Goal: Transaction & Acquisition: Register for event/course

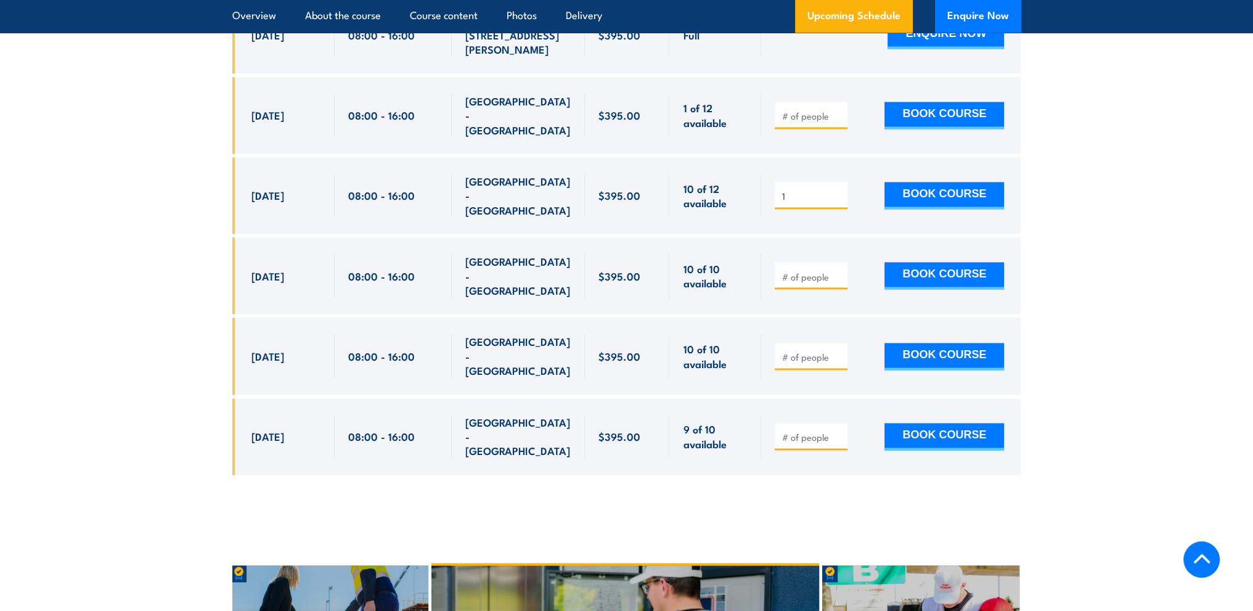
scroll to position [2295, 0]
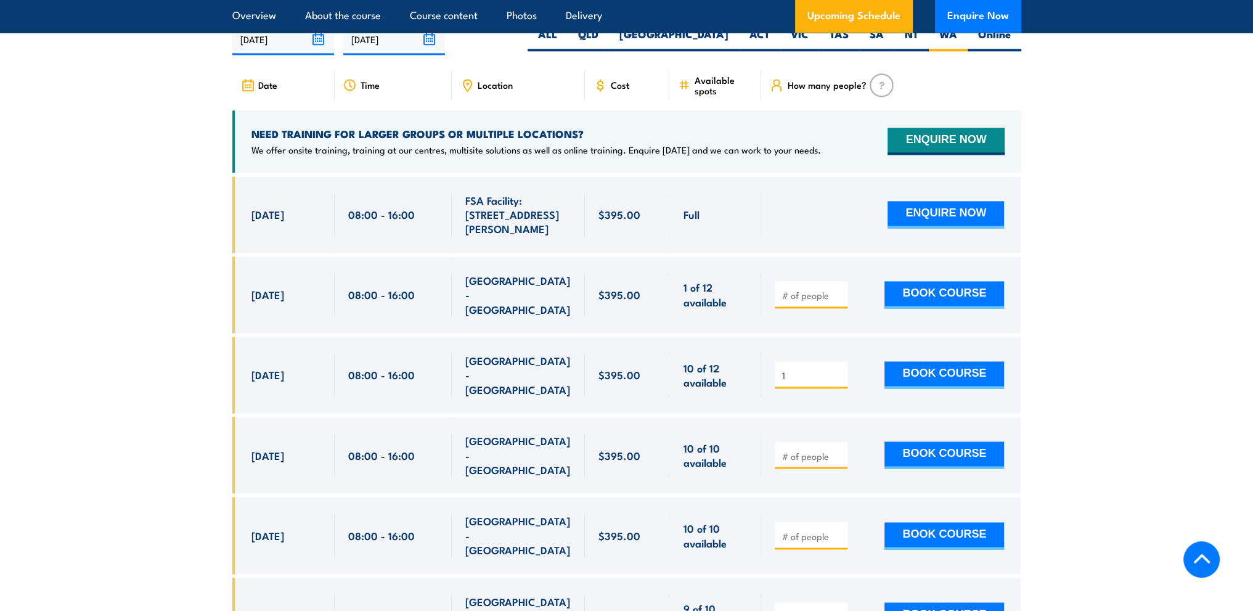
click at [248, 92] on icon at bounding box center [248, 85] width 14 height 14
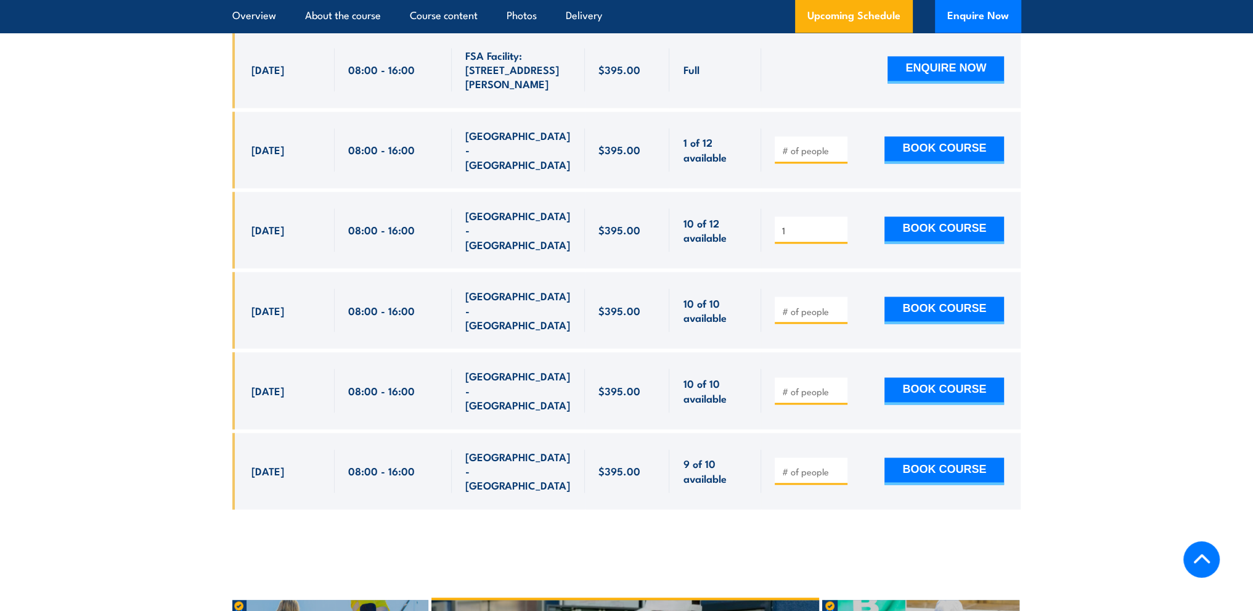
scroll to position [2422, 0]
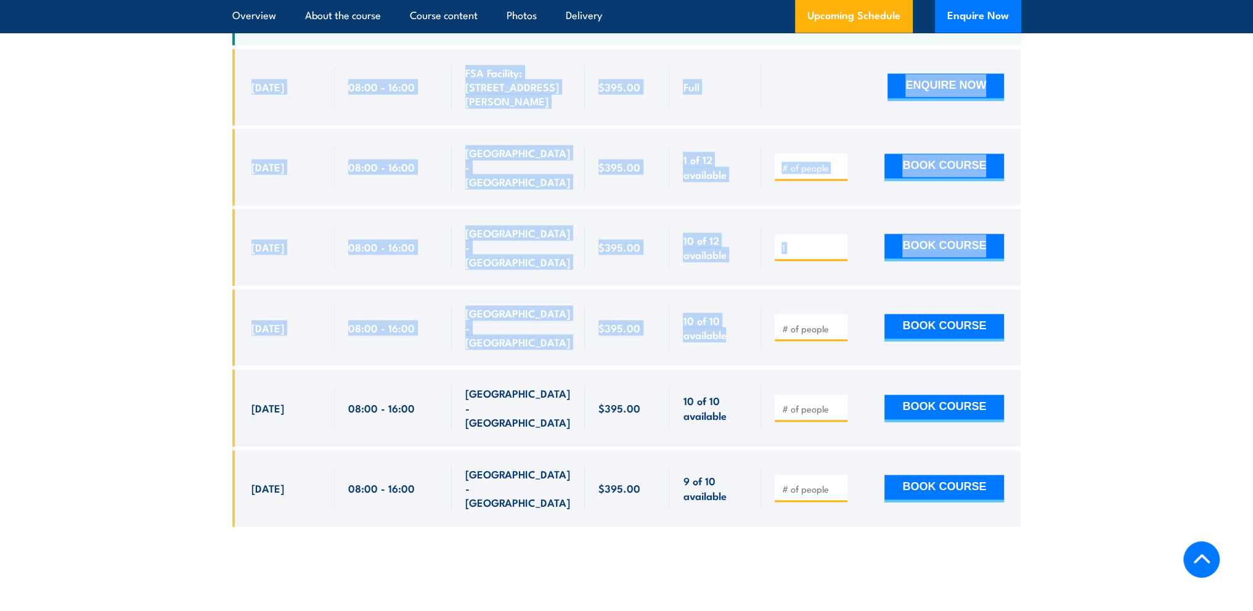
drag, startPoint x: 237, startPoint y: 240, endPoint x: 848, endPoint y: 322, distance: 617.4
click at [848, 322] on article "UPCOMING SCHEDULE FOR - "Inspect and test fire blankets and fire extinguishers …" at bounding box center [626, 193] width 789 height 703
copy article "UPCOMING SCHEDULE FOR - "Inspect and test fire blankets and fire extinguishers …"
click at [126, 337] on section "UPCOMING SCHEDULE FOR - "Inspect and test fire blankets and fire extinguishers …" at bounding box center [626, 193] width 1253 height 703
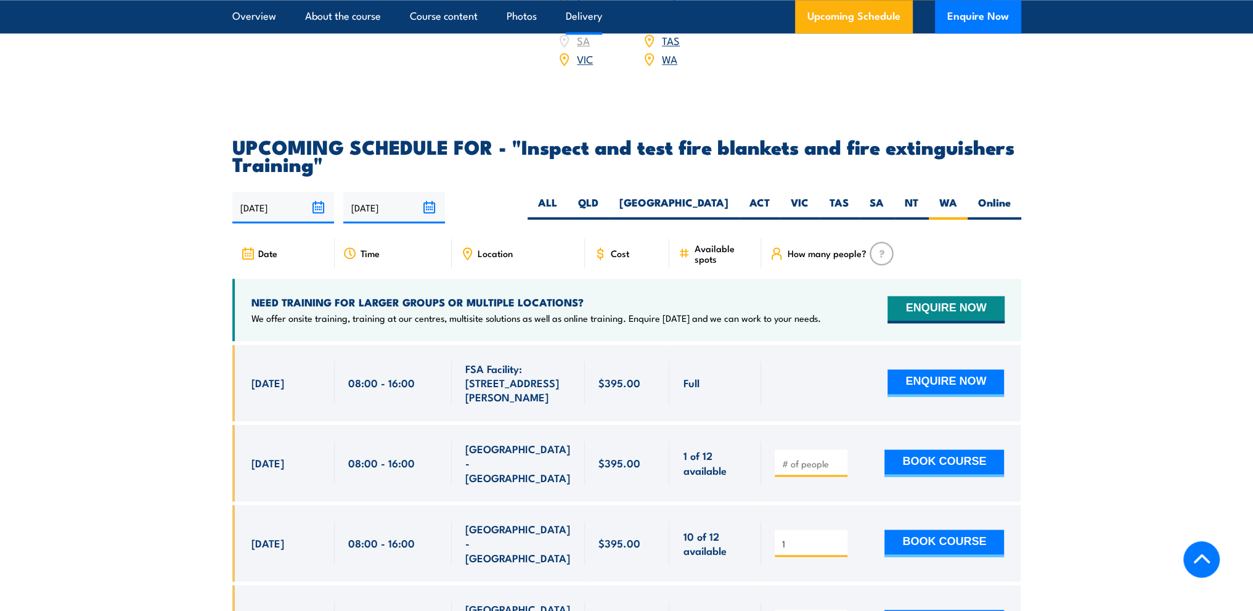
scroll to position [2176, 0]
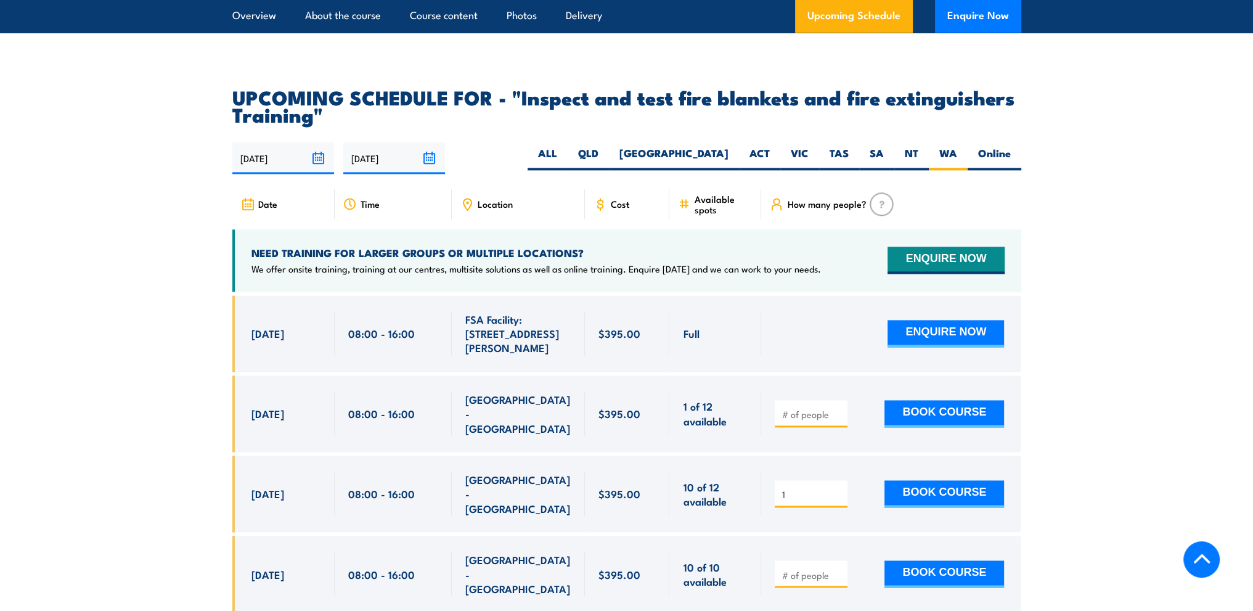
click at [880, 216] on img at bounding box center [881, 203] width 24 height 23
click at [1017, 255] on div "NEED TRAINING FOR LARGER GROUPS OR MULTIPLE LOCATIONS? We offer onsite training…" at bounding box center [626, 260] width 789 height 62
click at [230, 258] on section "UPCOMING SCHEDULE FOR - "Inspect and test fire blankets and fire extinguishers …" at bounding box center [626, 439] width 1253 height 703
click at [234, 257] on div "NEED TRAINING FOR LARGER GROUPS OR MULTIPLE LOCATIONS? We offer onsite training…" at bounding box center [626, 260] width 789 height 62
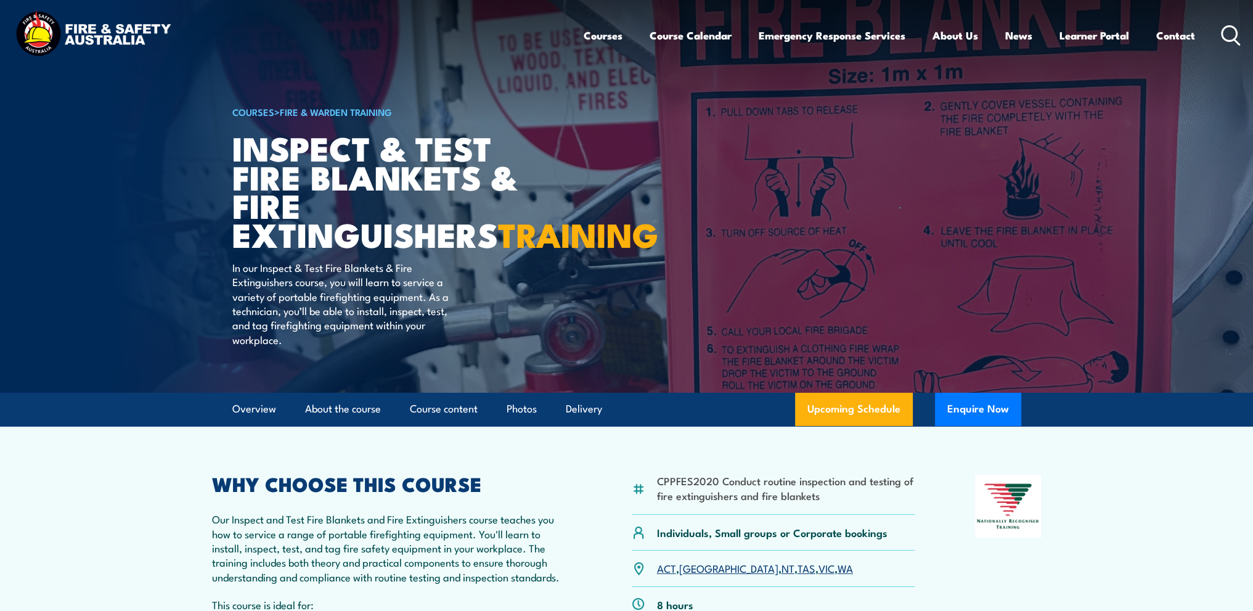
scroll to position [0, 0]
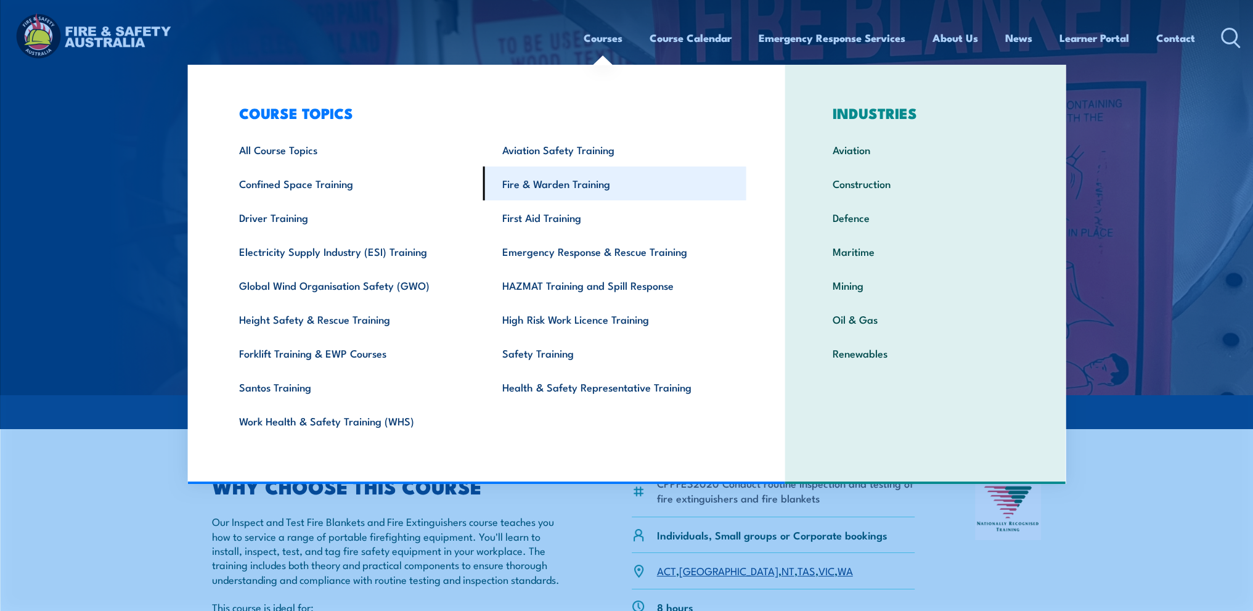
click at [519, 186] on link "Fire & Warden Training" at bounding box center [614, 183] width 263 height 34
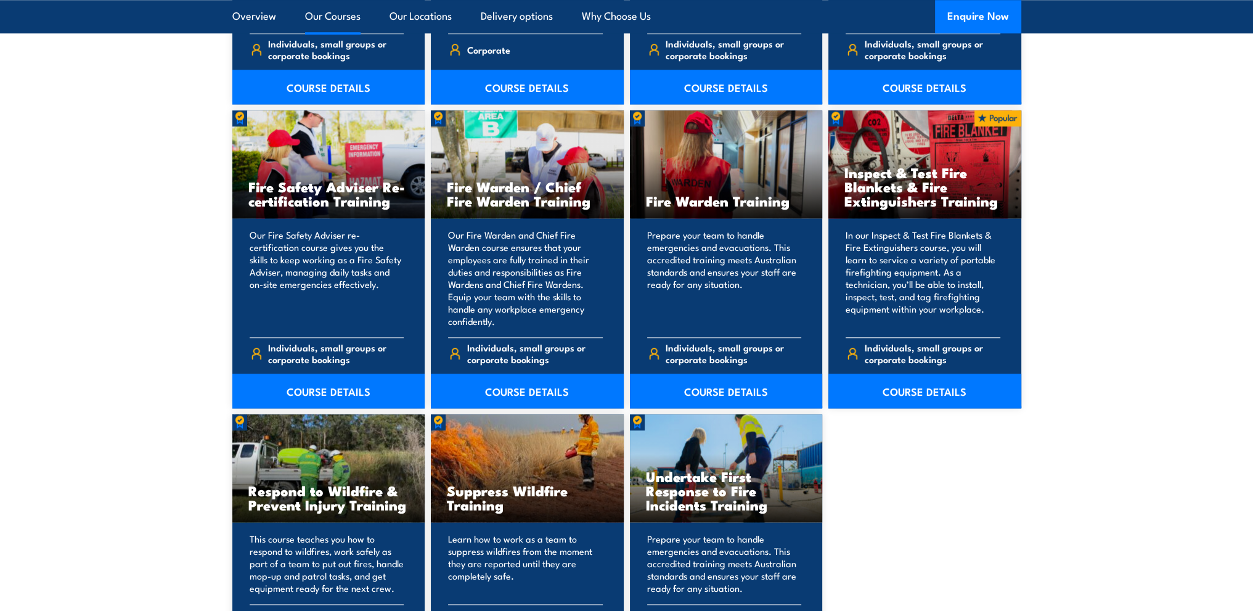
scroll to position [1540, 0]
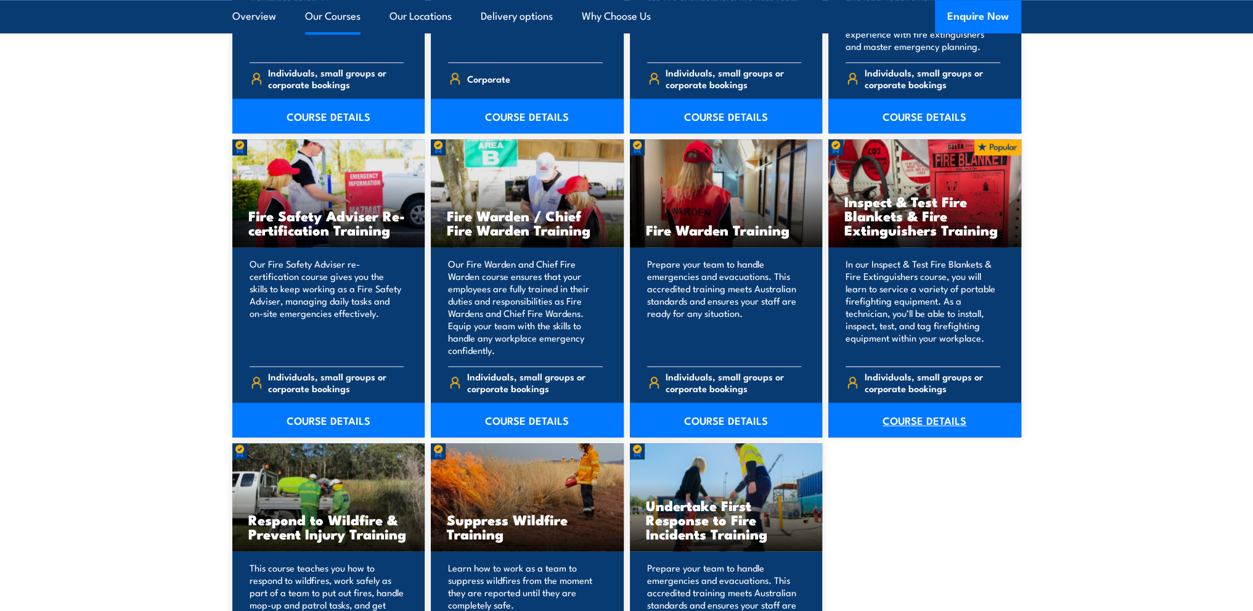
click at [924, 422] on link "COURSE DETAILS" at bounding box center [924, 419] width 193 height 35
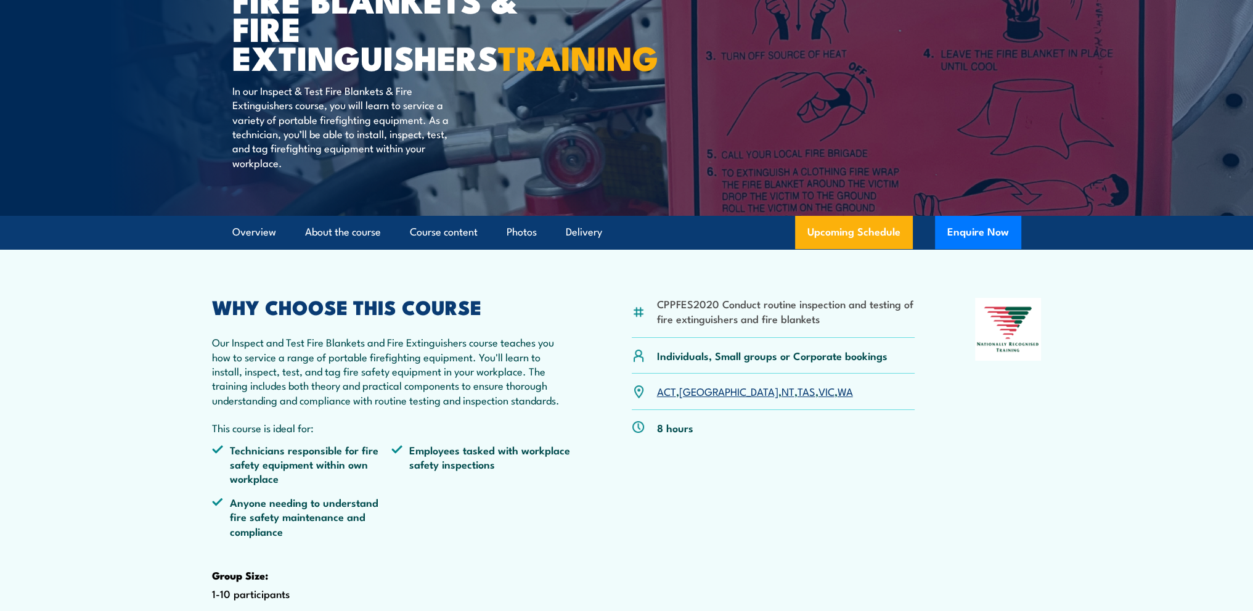
scroll to position [185, 0]
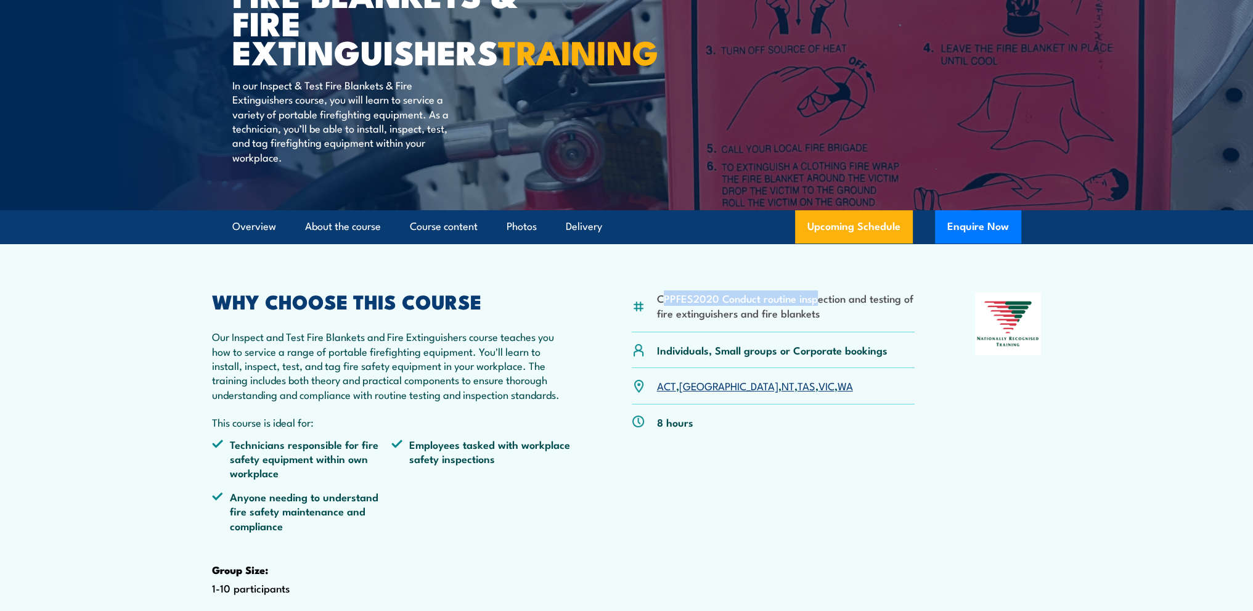
drag, startPoint x: 661, startPoint y: 326, endPoint x: 786, endPoint y: 330, distance: 125.8
click at [816, 320] on li "CPPFES2020 Conduct routine inspection and testing of fire extinguishers and fir…" at bounding box center [786, 305] width 258 height 29
click at [846, 332] on div "CPPFES2020 Conduct routine inspection and testing of fire extinguishers and fir…" at bounding box center [773, 312] width 283 height 40
click at [657, 320] on li "CPPFES2020 Conduct routine inspection and testing of fire extinguishers and fir…" at bounding box center [786, 305] width 258 height 29
drag, startPoint x: 656, startPoint y: 326, endPoint x: 818, endPoint y: 338, distance: 163.1
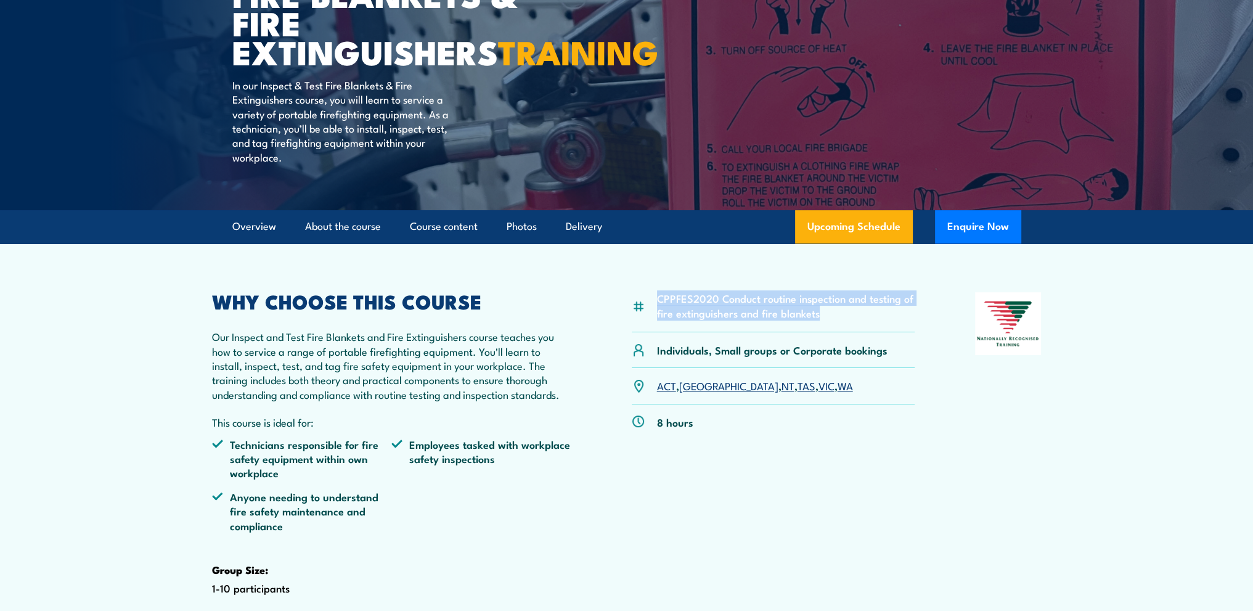
click at [818, 332] on div "CPPFES2020 Conduct routine inspection and testing of fire extinguishers and fir…" at bounding box center [773, 312] width 283 height 40
copy li "CPPFES2020 Conduct routine inspection and testing of fire extinguishers and fir…"
click at [855, 492] on div "CPPFES2020 Conduct routine inspection and testing of fire extinguishers and fir…" at bounding box center [773, 490] width 283 height 397
click at [837, 393] on link "WA" at bounding box center [844, 385] width 15 height 15
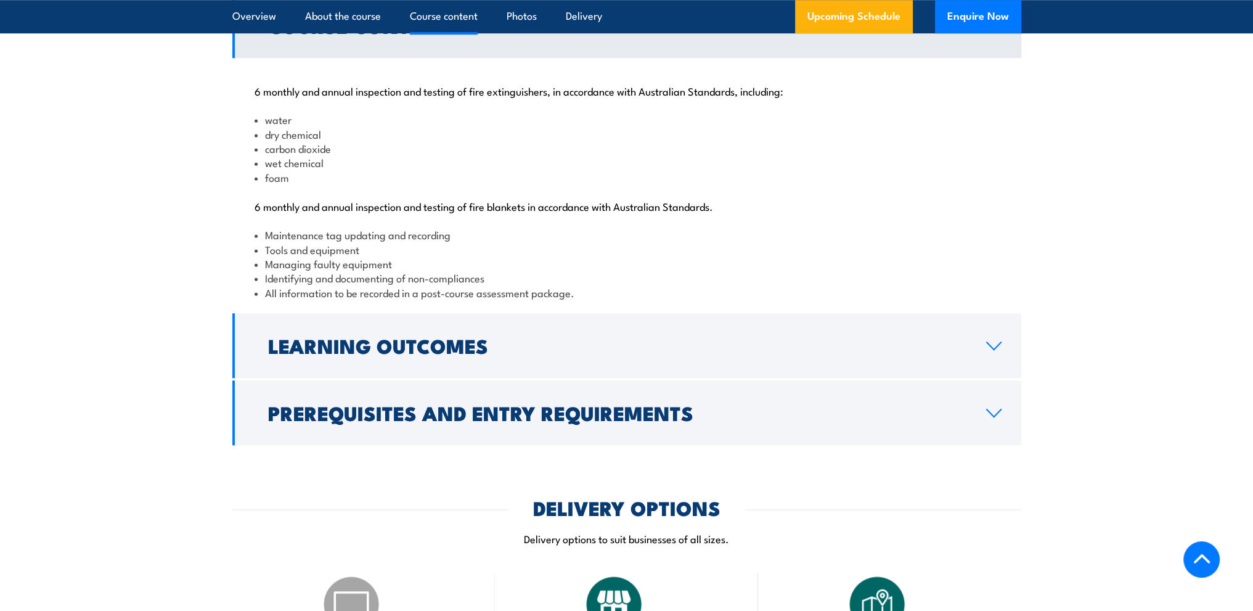
scroll to position [1302, 0]
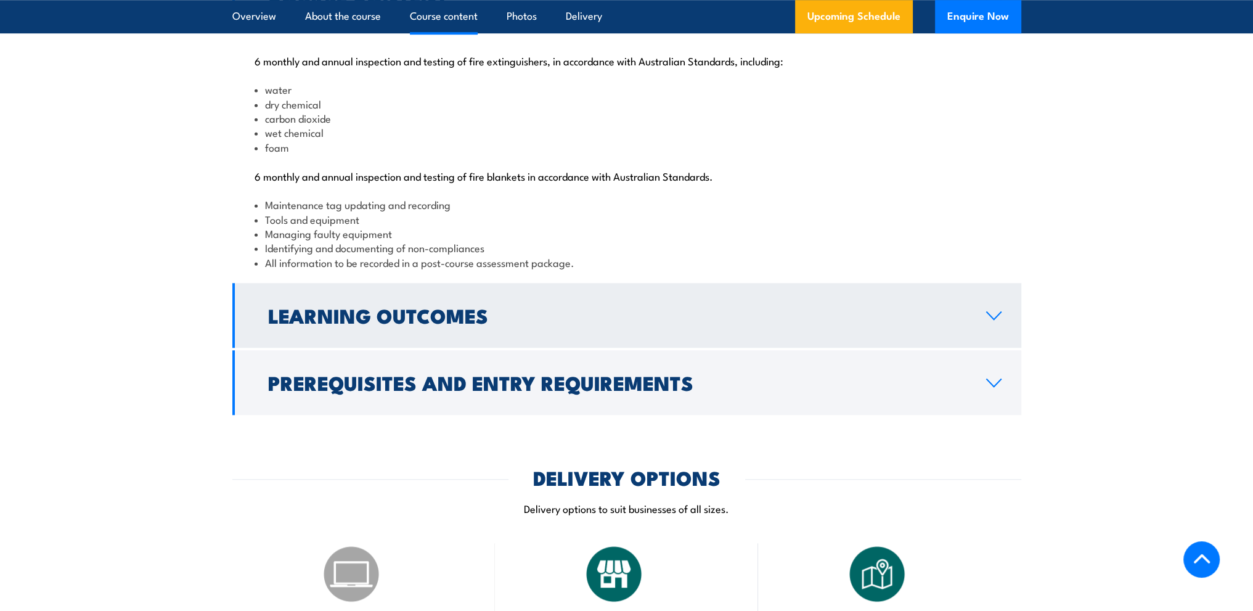
click at [999, 320] on icon at bounding box center [993, 316] width 17 height 10
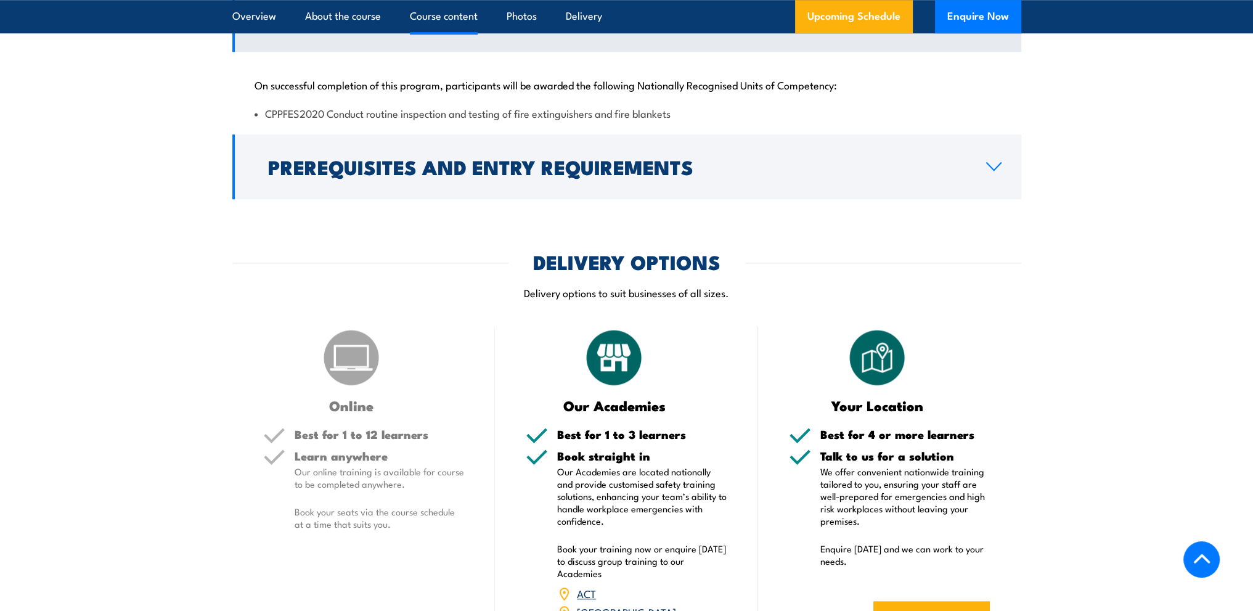
scroll to position [1364, 0]
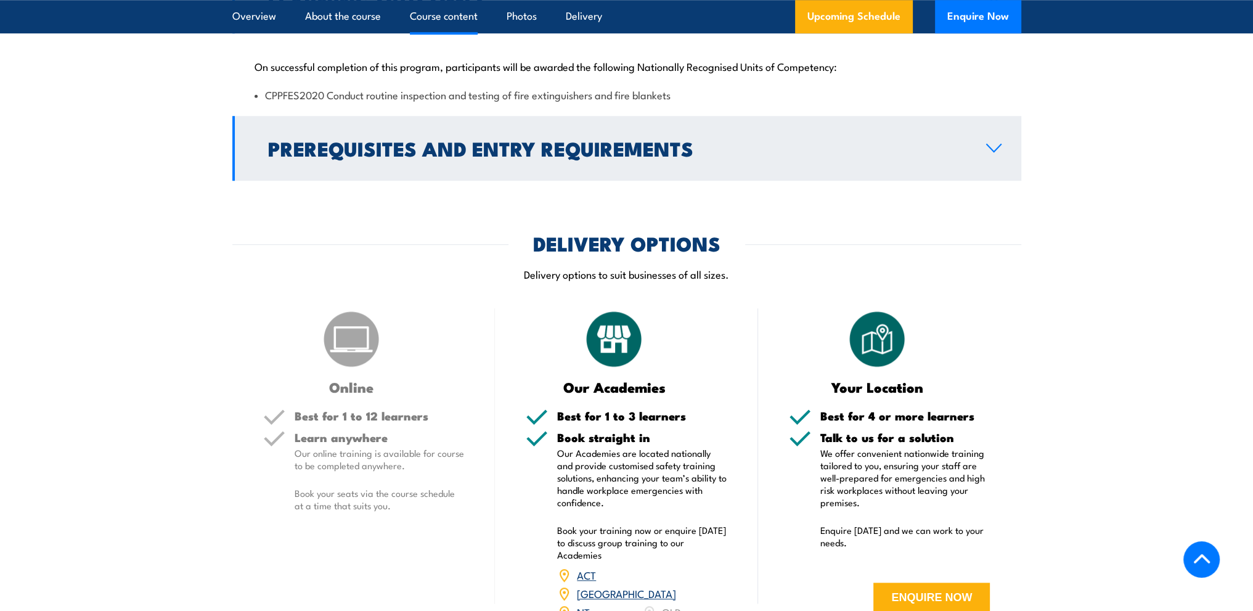
click at [991, 181] on link "Prerequisites and Entry Requirements" at bounding box center [626, 148] width 789 height 65
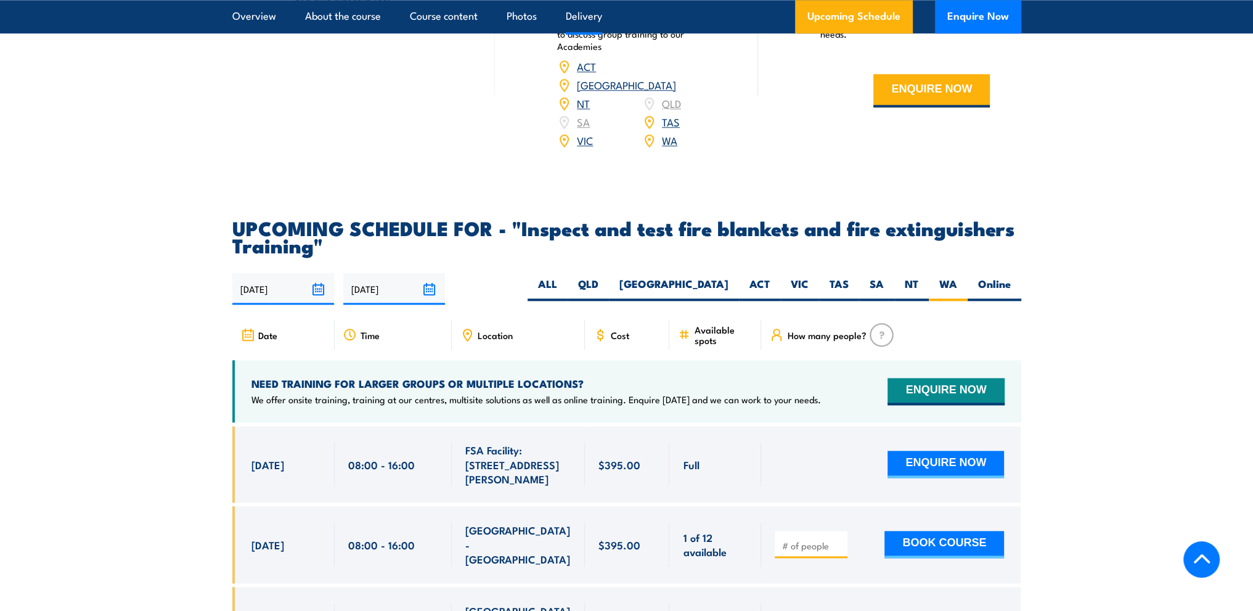
scroll to position [2041, 0]
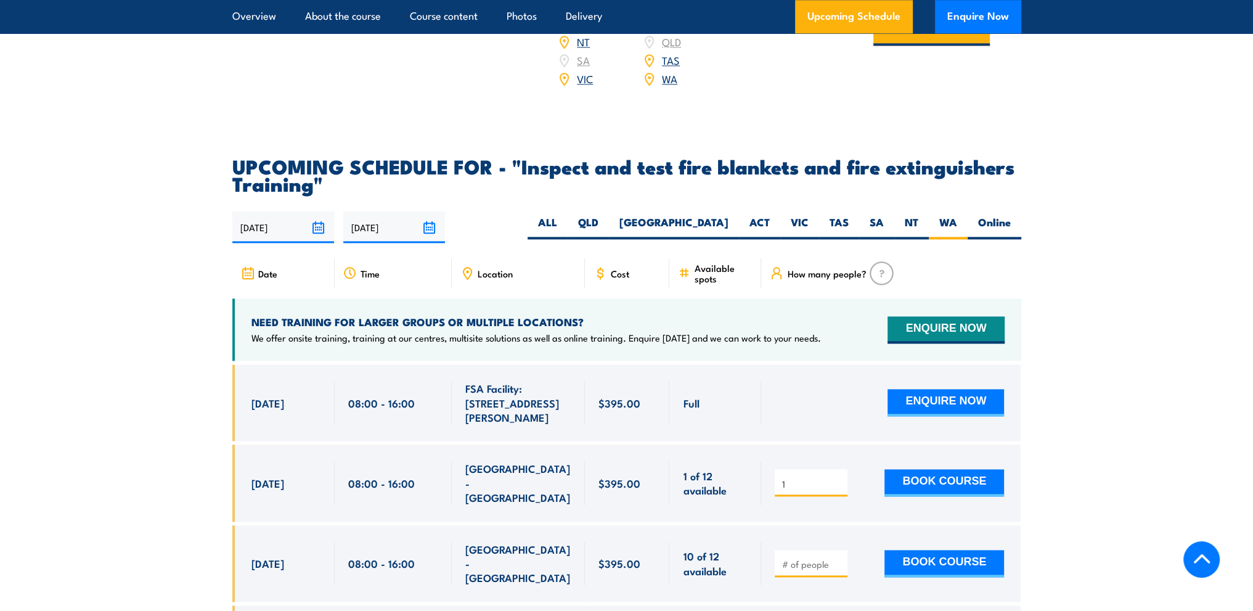
type input "1"
click at [837, 490] on input "1" at bounding box center [812, 484] width 62 height 12
click at [838, 490] on input "1" at bounding box center [812, 484] width 62 height 12
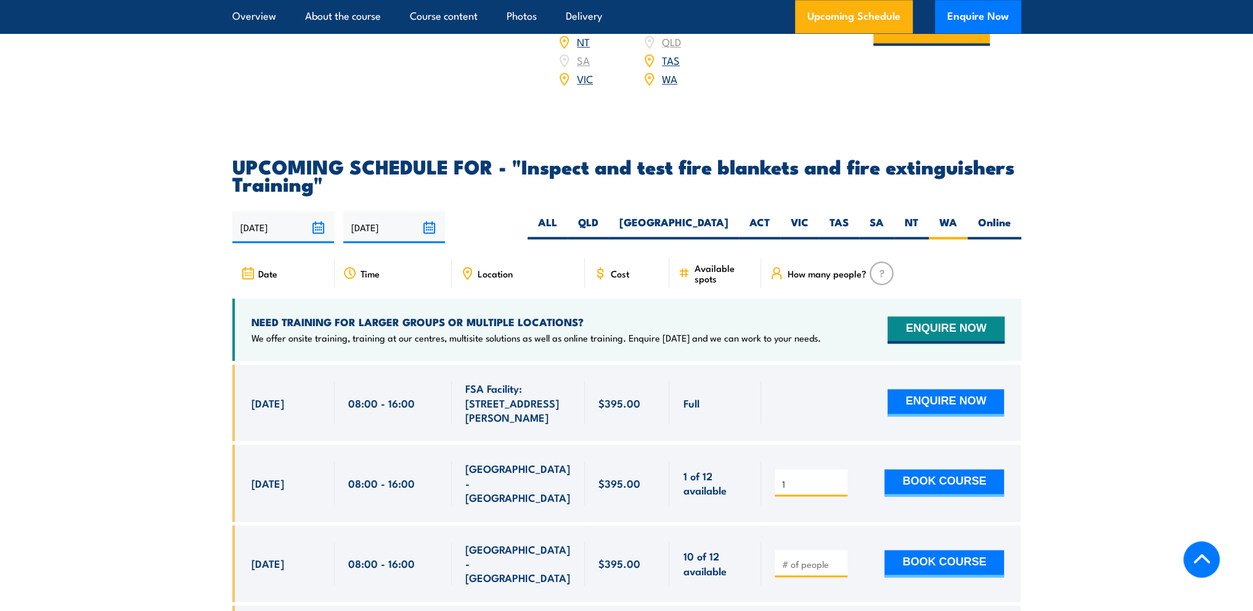
click at [838, 490] on input "1" at bounding box center [812, 484] width 62 height 12
click at [837, 490] on input "1" at bounding box center [812, 484] width 62 height 12
drag, startPoint x: 813, startPoint y: 511, endPoint x: 812, endPoint y: 520, distance: 9.3
click at [813, 496] on div "1" at bounding box center [811, 482] width 73 height 27
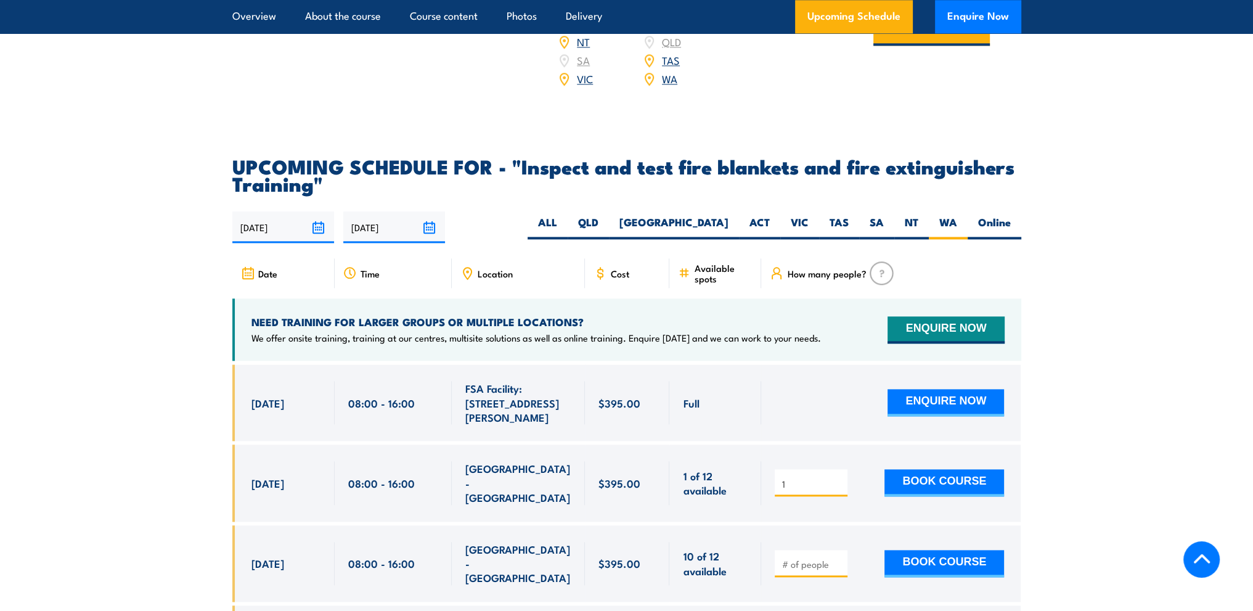
click at [808, 521] on div "1 BOOK COURSE" at bounding box center [890, 482] width 259 height 76
click at [820, 564] on input "number" at bounding box center [812, 564] width 62 height 12
click at [836, 562] on input "1" at bounding box center [812, 564] width 62 height 12
click at [836, 562] on input "2" at bounding box center [812, 564] width 62 height 12
type input "3"
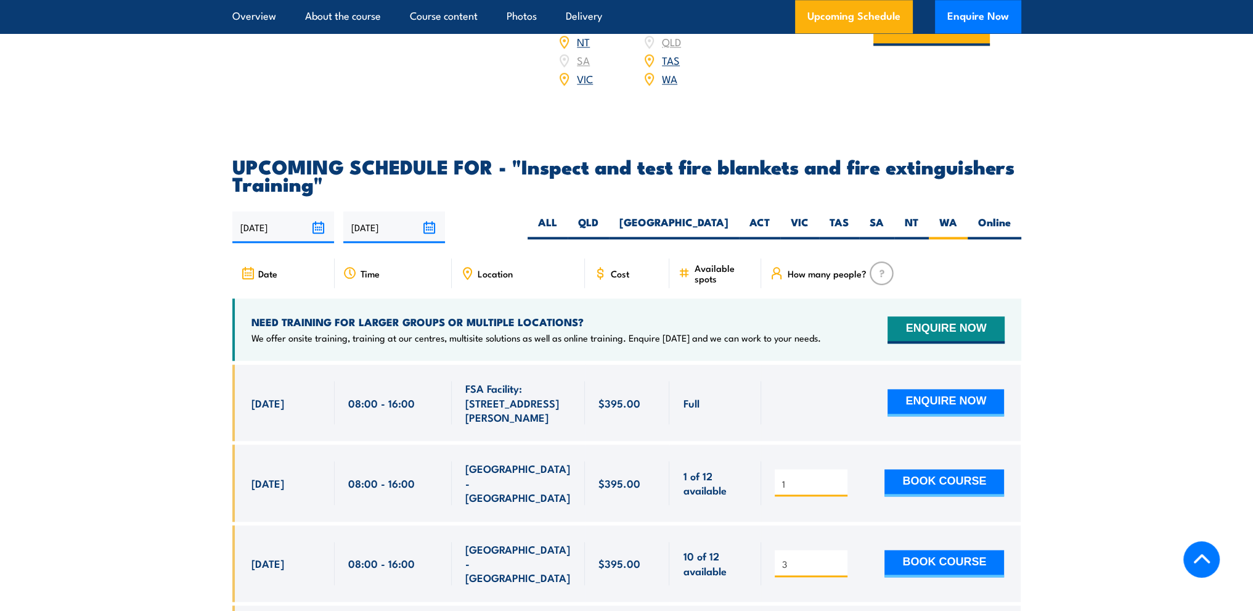
click at [836, 562] on input "3" at bounding box center [812, 564] width 62 height 12
click at [898, 558] on button "BOOK COURSE" at bounding box center [944, 563] width 120 height 27
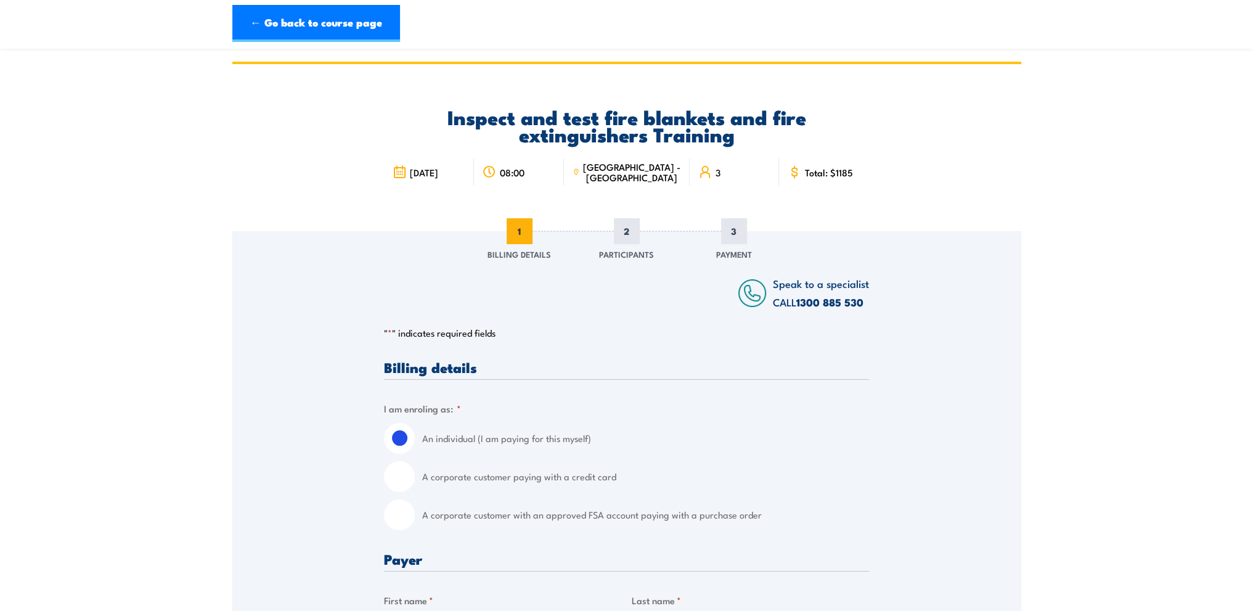
scroll to position [62, 0]
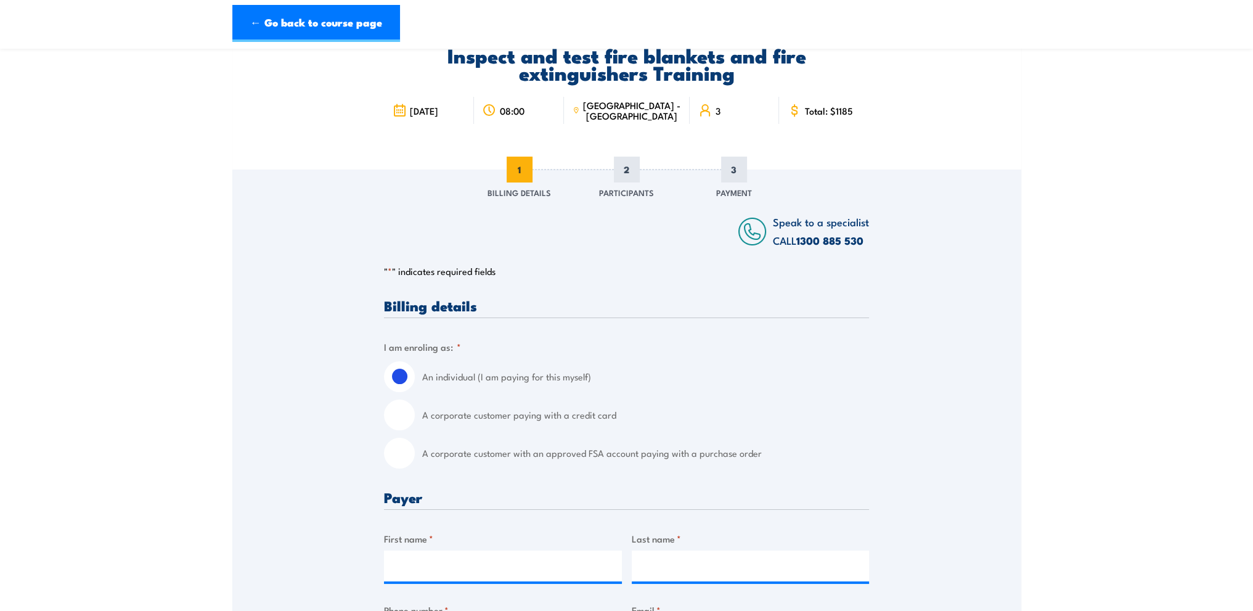
drag, startPoint x: 398, startPoint y: 407, endPoint x: 404, endPoint y: 404, distance: 7.2
click at [399, 409] on input "A corporate customer paying with a credit card" at bounding box center [399, 414] width 31 height 31
radio input "true"
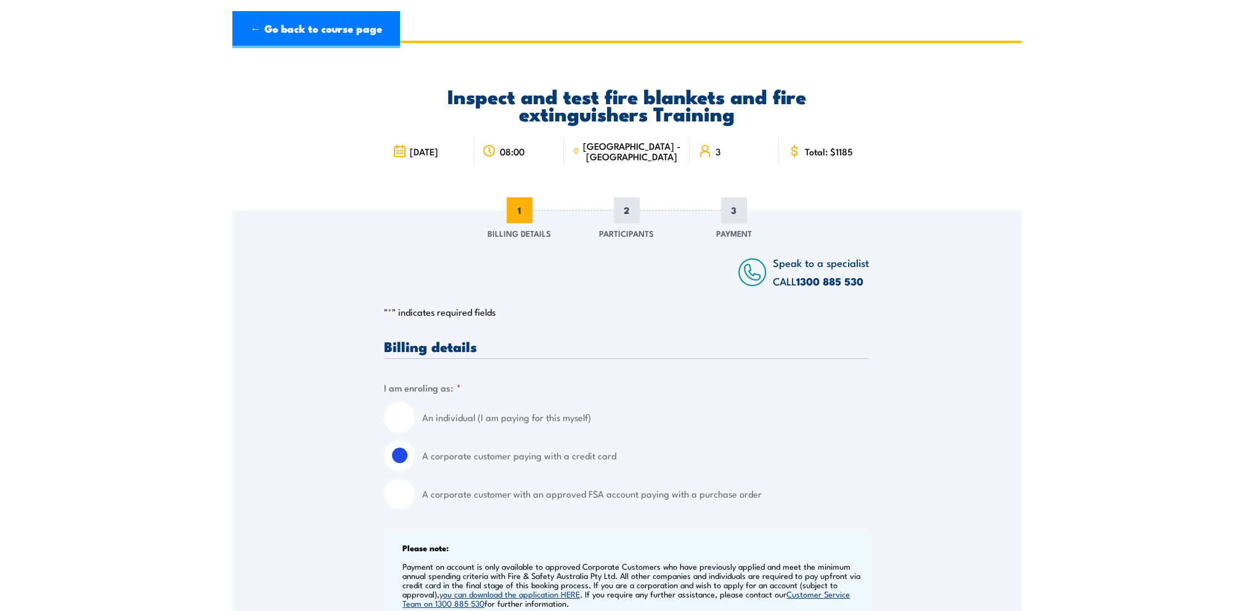
scroll to position [0, 0]
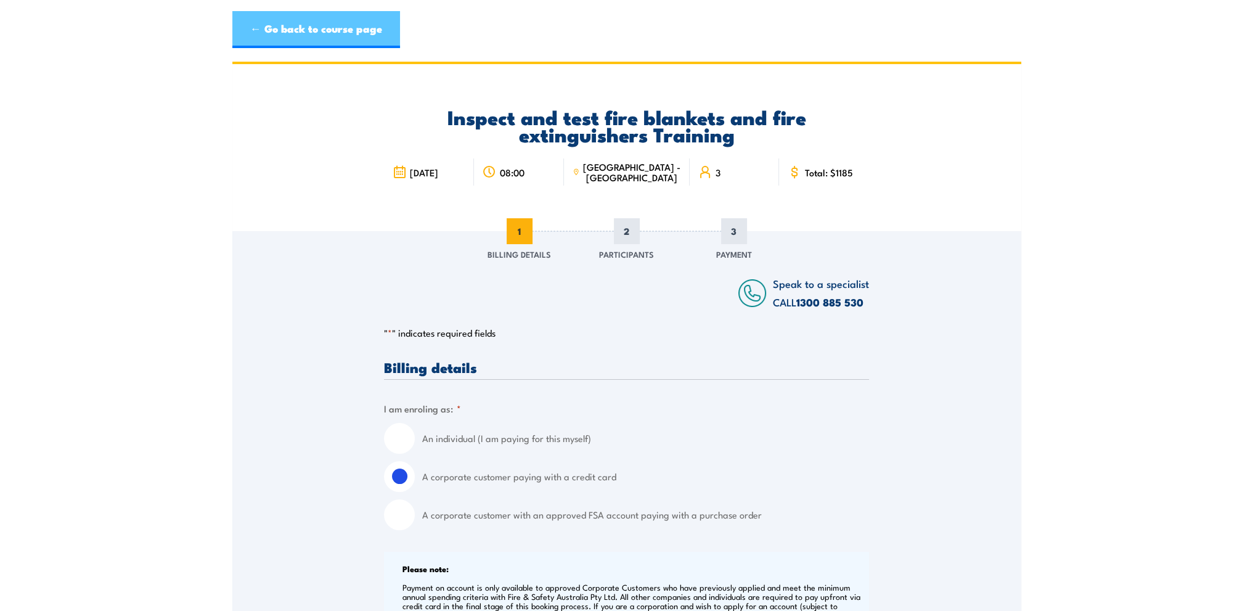
click at [381, 35] on link "← Go back to course page" at bounding box center [316, 29] width 168 height 37
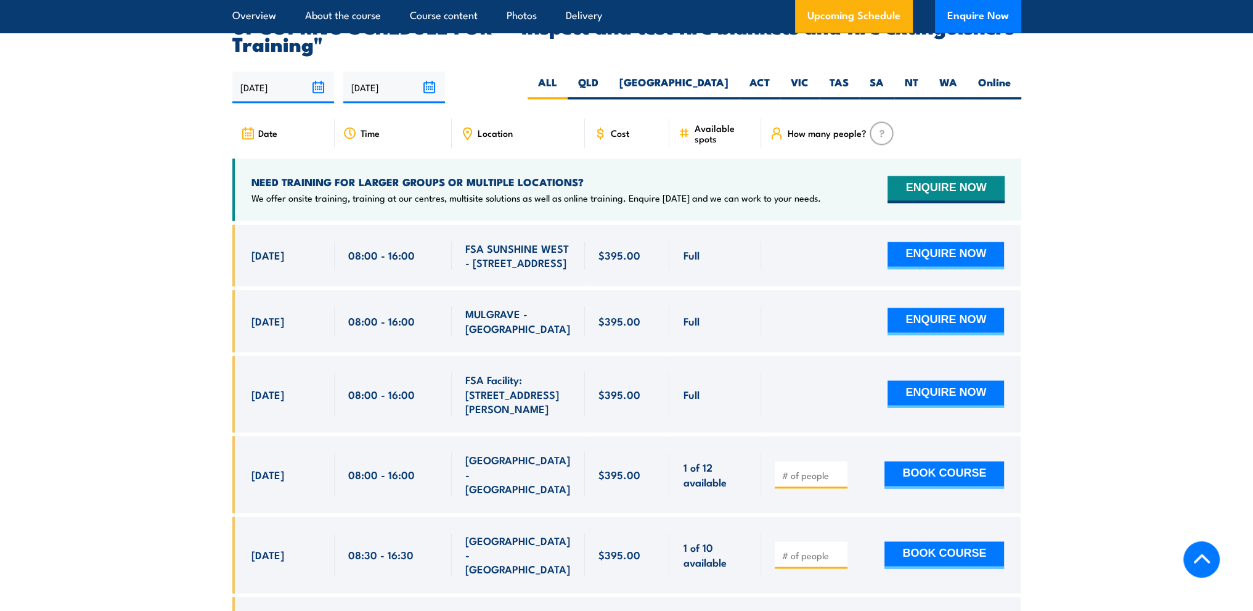
scroll to position [2226, 0]
